Goal: Obtain resource: Download file/media

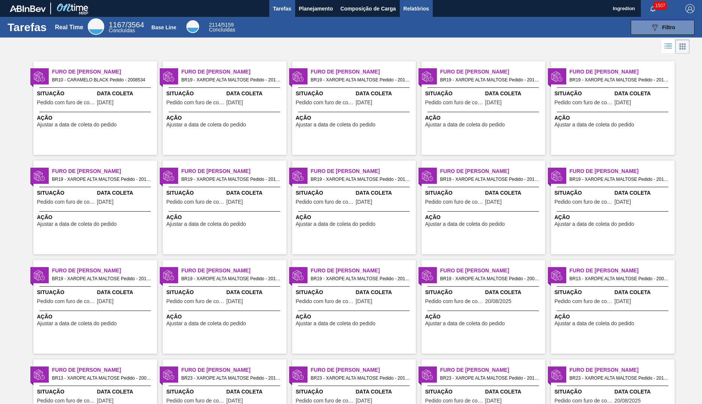
click at [416, 8] on span "Relatórios" at bounding box center [417, 8] width 26 height 9
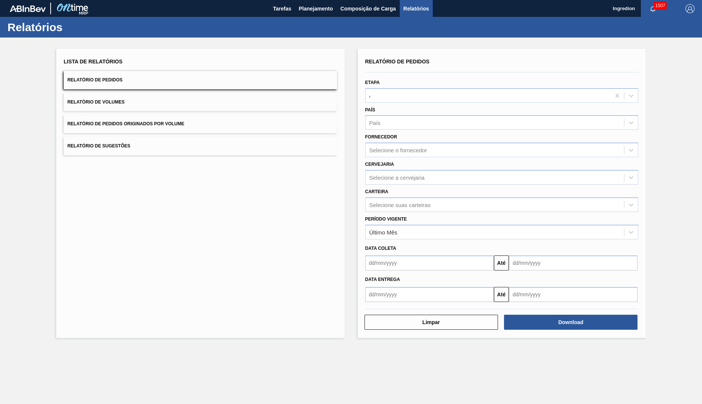
type input "Aguardando Faturamento"
type input "Xarope"
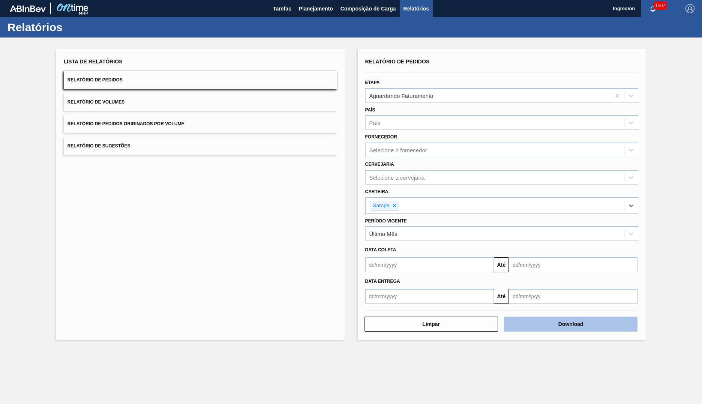
click at [571, 324] on button "Download" at bounding box center [571, 324] width 134 height 15
